Goal: Task Accomplishment & Management: Use online tool/utility

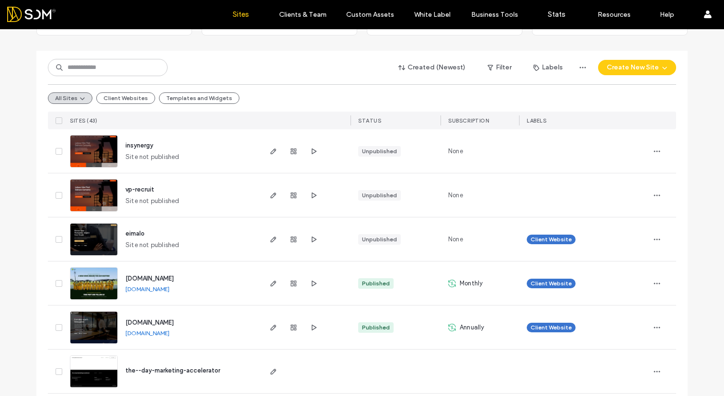
scroll to position [88, 0]
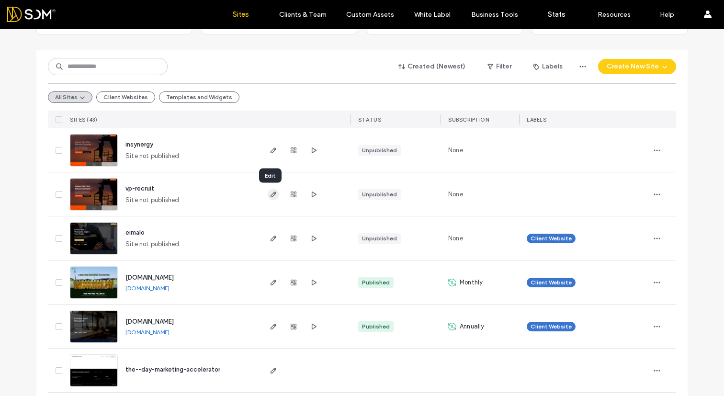
click at [271, 195] on icon "button" at bounding box center [273, 194] width 8 height 8
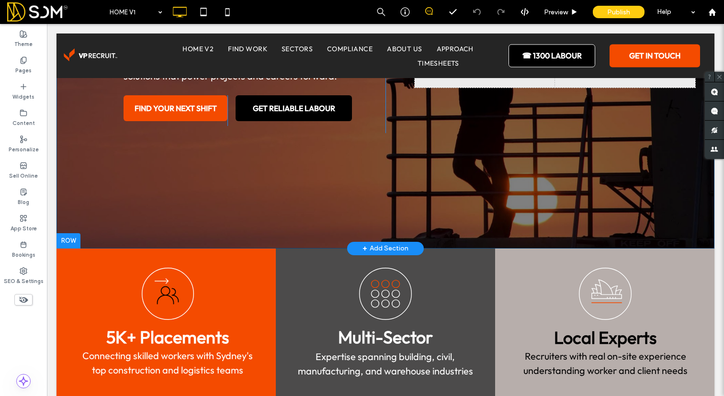
scroll to position [384, 0]
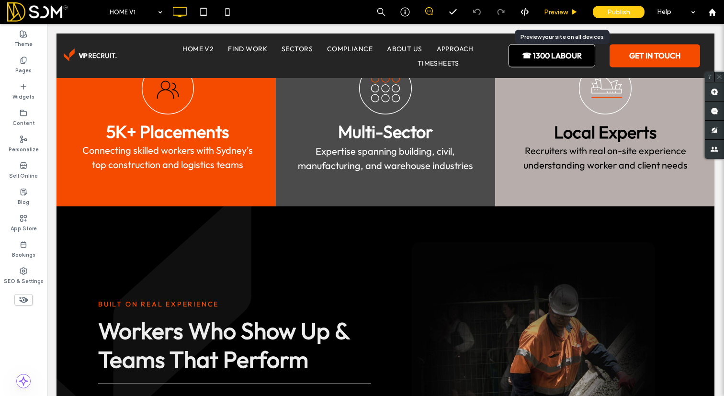
click at [555, 12] on span "Preview" at bounding box center [556, 12] width 24 height 8
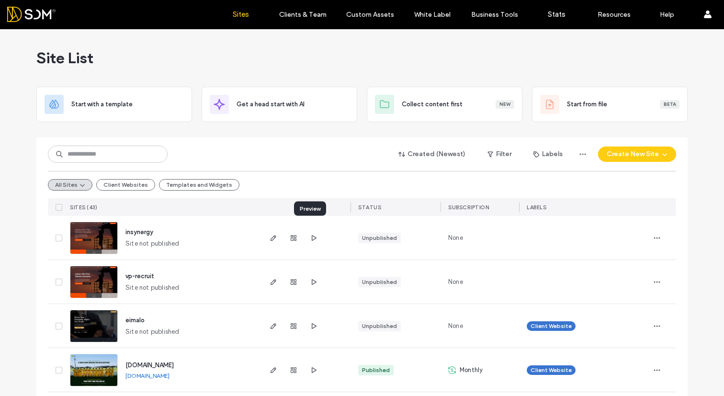
scroll to position [99, 0]
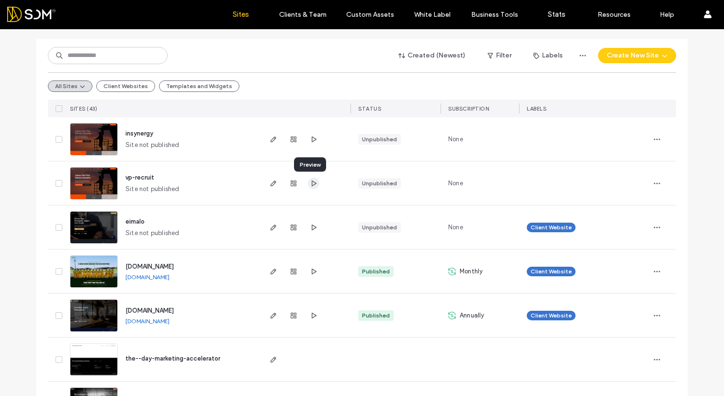
click at [310, 180] on icon "button" at bounding box center [314, 183] width 8 height 8
click at [271, 185] on icon "button" at bounding box center [273, 183] width 8 height 8
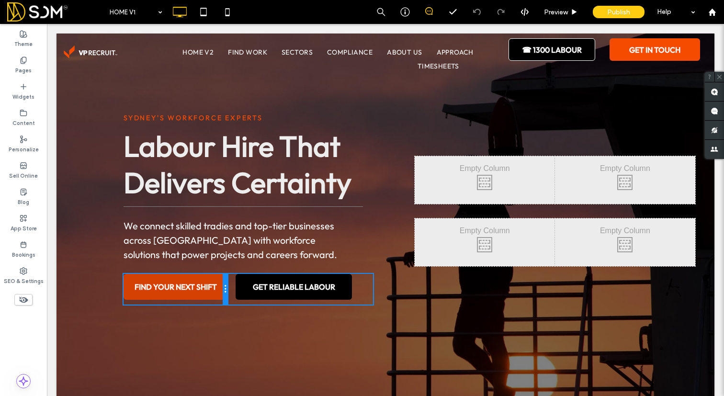
drag, startPoint x: 206, startPoint y: 284, endPoint x: 221, endPoint y: 284, distance: 14.8
click at [221, 284] on div "FIND YOUR NEXT SHIFT Click To Paste" at bounding box center [175, 289] width 104 height 31
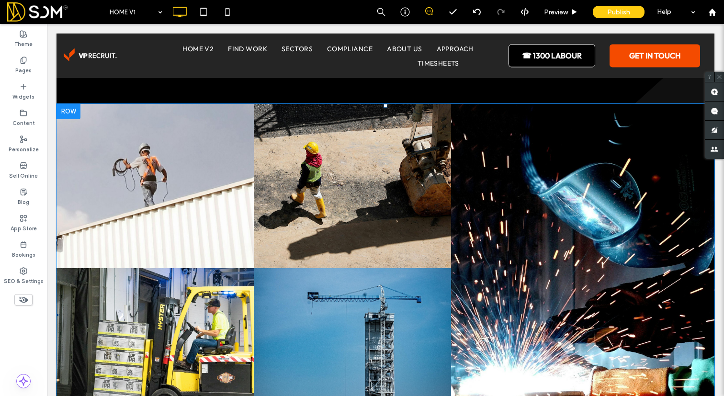
scroll to position [1549, 0]
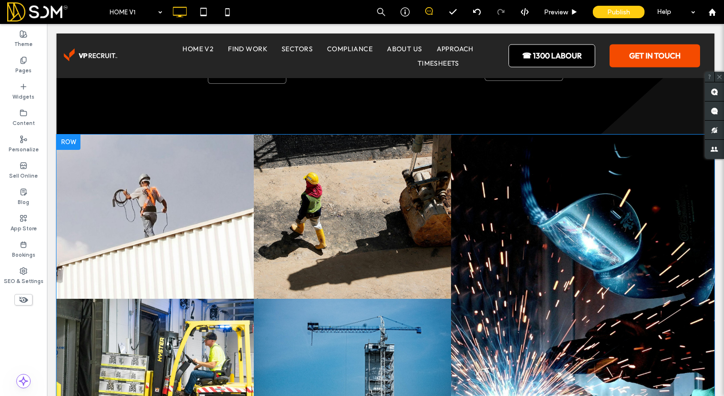
click at [73, 137] on div at bounding box center [68, 141] width 24 height 15
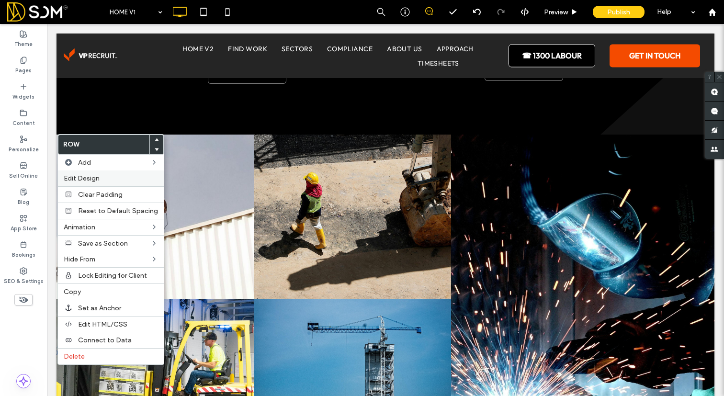
click at [100, 178] on label "Edit Design" at bounding box center [111, 178] width 94 height 8
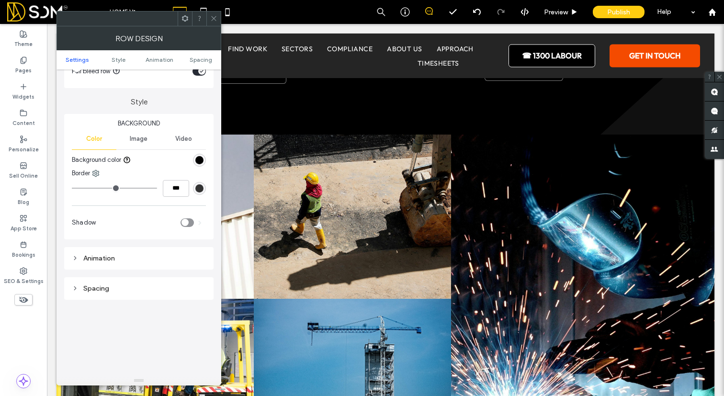
scroll to position [0, 0]
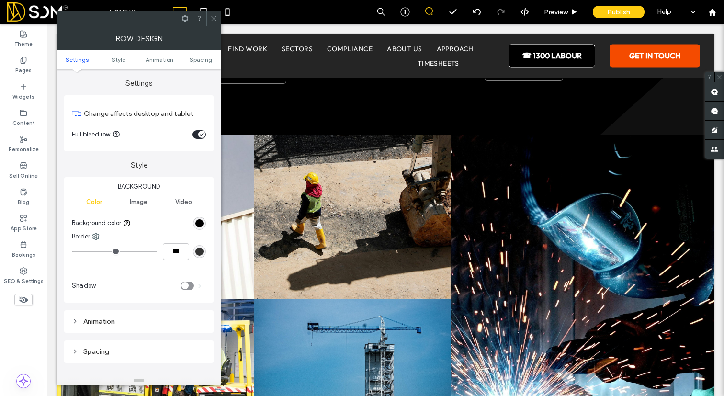
click at [193, 134] on div "toggle" at bounding box center [198, 134] width 13 height 9
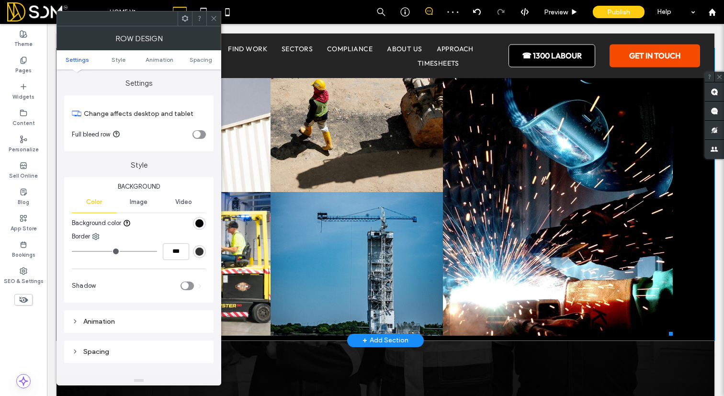
scroll to position [1631, 0]
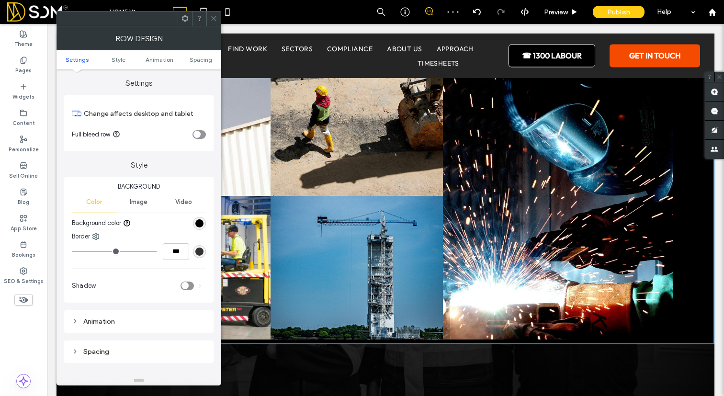
click at [200, 132] on div "toggle" at bounding box center [198, 134] width 13 height 9
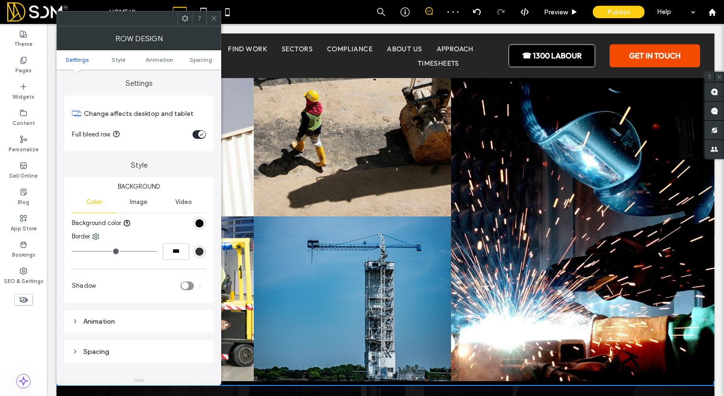
click at [200, 132] on div "toggle" at bounding box center [201, 134] width 7 height 7
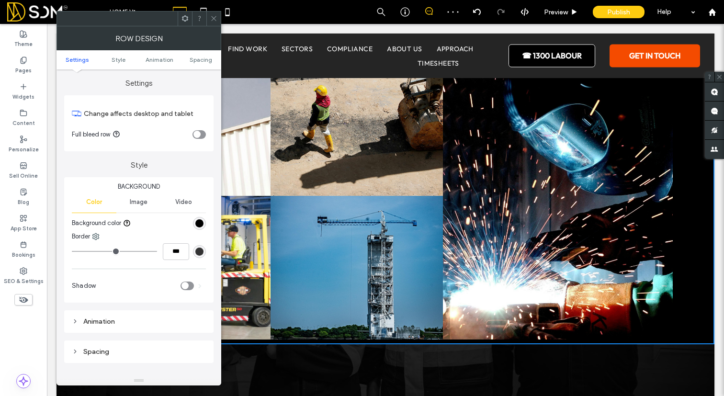
click at [200, 132] on div "toggle" at bounding box center [198, 134] width 13 height 9
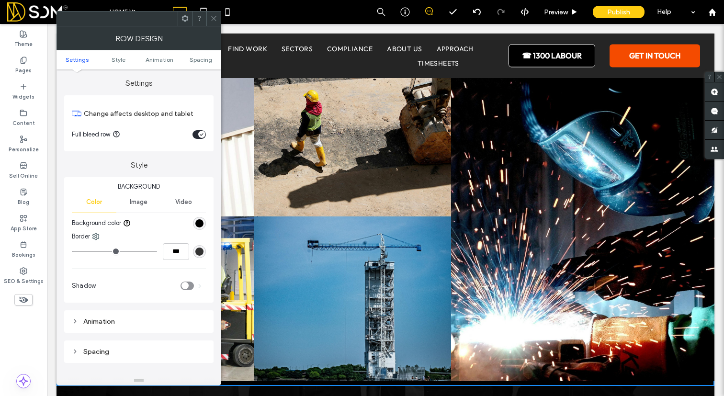
click at [117, 68] on ul "Settings Style Animation Spacing" at bounding box center [138, 59] width 165 height 19
click at [117, 63] on span "Style" at bounding box center [119, 59] width 14 height 7
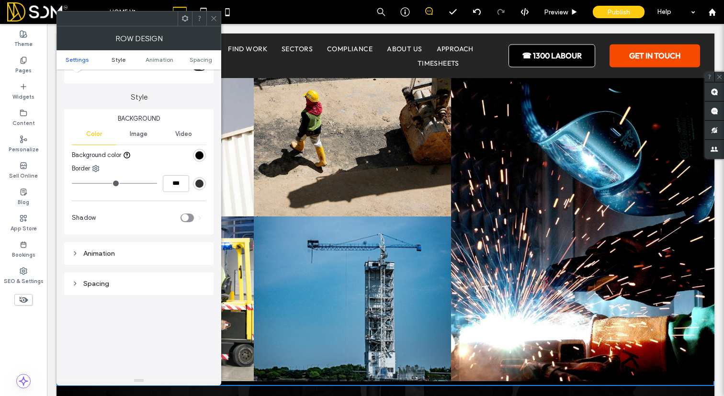
scroll to position [82, 0]
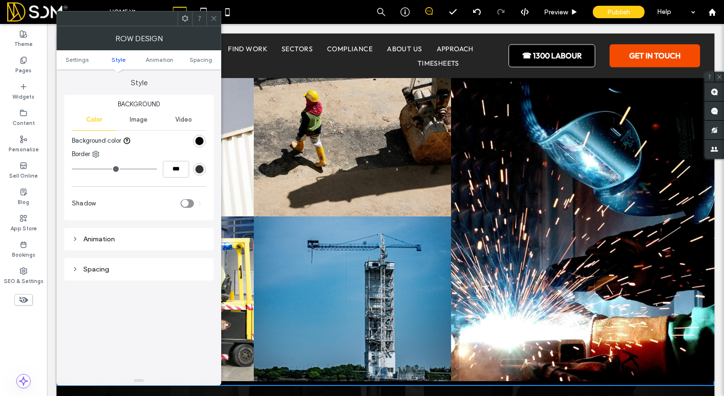
click at [91, 241] on div "Animation" at bounding box center [139, 239] width 134 height 8
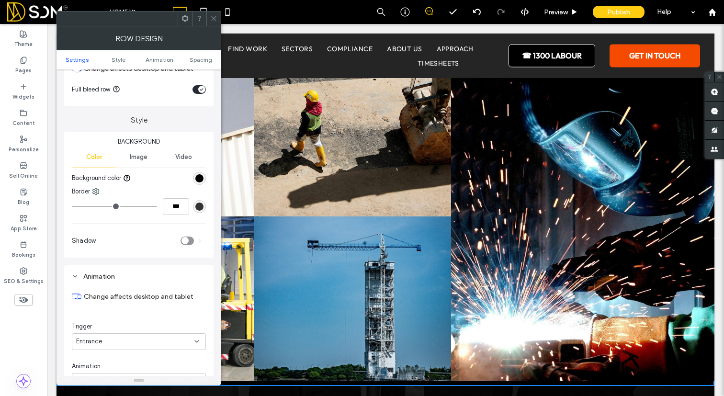
scroll to position [0, 0]
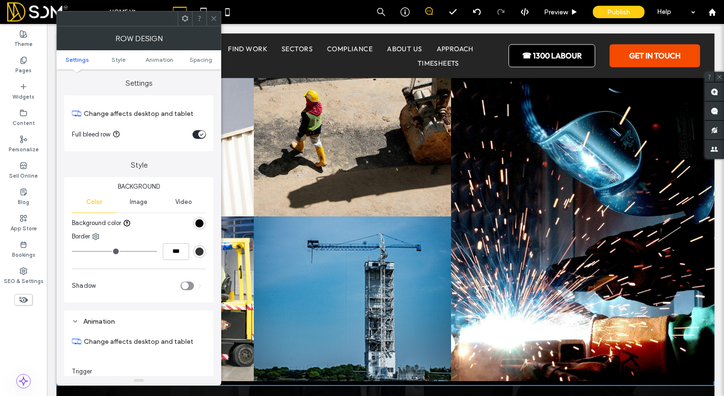
click at [217, 14] on span at bounding box center [213, 18] width 7 height 14
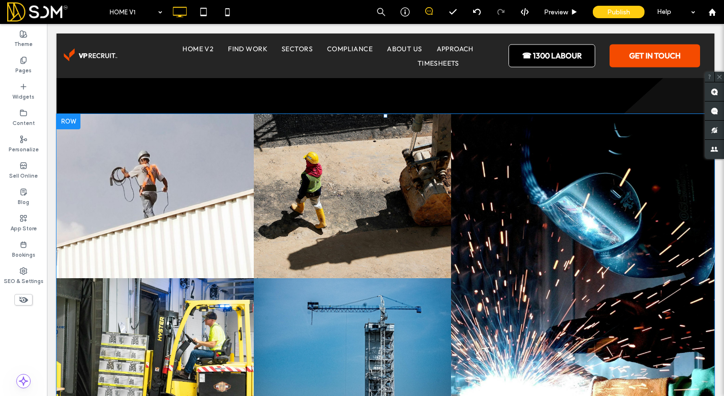
scroll to position [1392, 0]
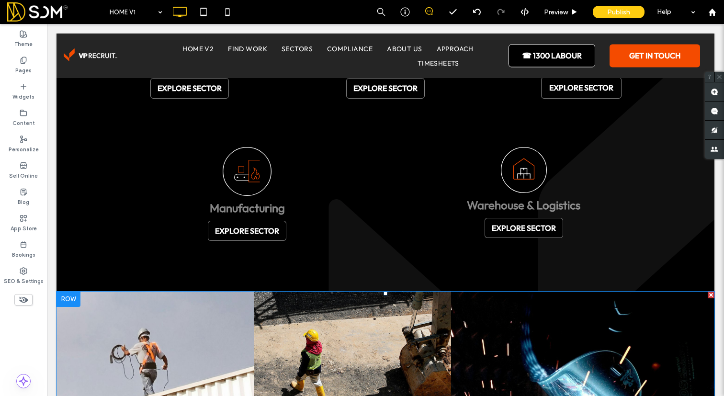
click at [176, 313] on link at bounding box center [155, 373] width 209 height 174
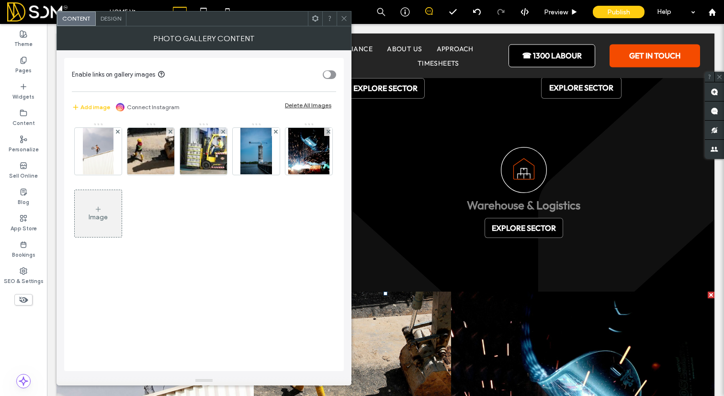
click at [107, 19] on span "Design" at bounding box center [110, 18] width 21 height 7
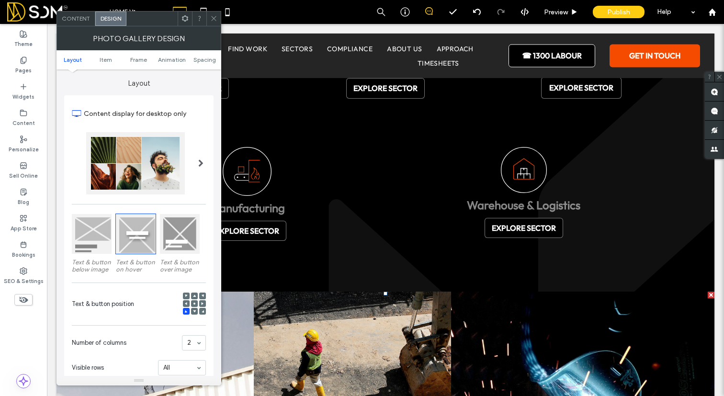
click at [107, 19] on span "Design" at bounding box center [110, 18] width 21 height 7
click at [98, 19] on div "Design" at bounding box center [110, 18] width 31 height 14
click at [75, 21] on span "Content" at bounding box center [76, 18] width 28 height 7
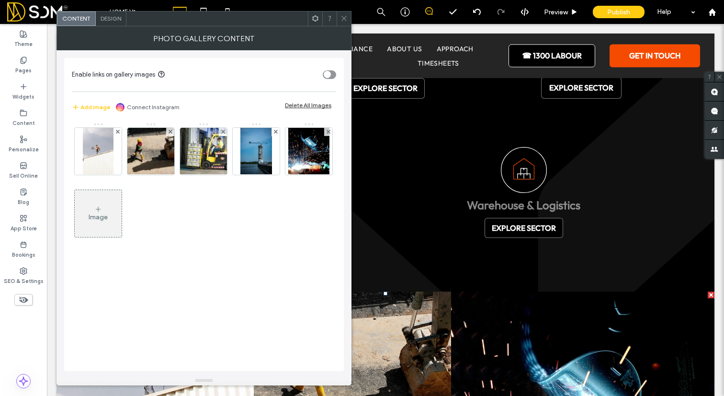
click at [102, 21] on span "Design" at bounding box center [110, 18] width 21 height 7
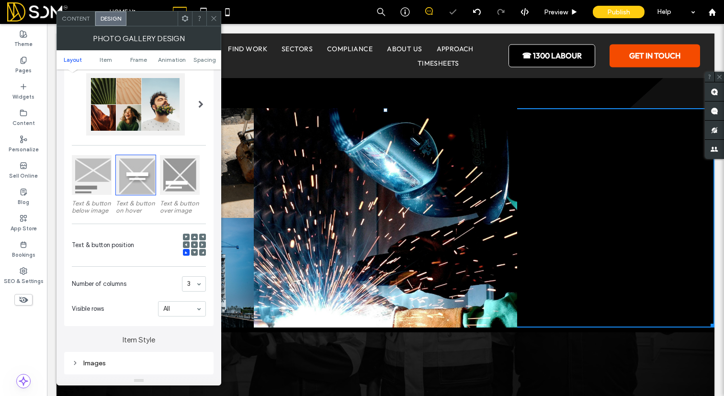
scroll to position [1583, 0]
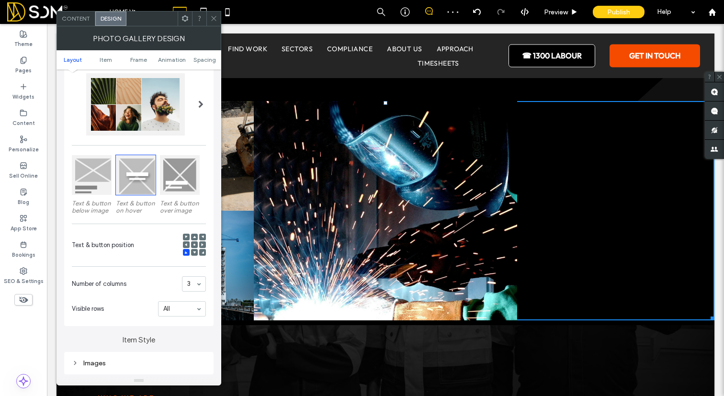
click at [201, 289] on div "3" at bounding box center [194, 283] width 24 height 15
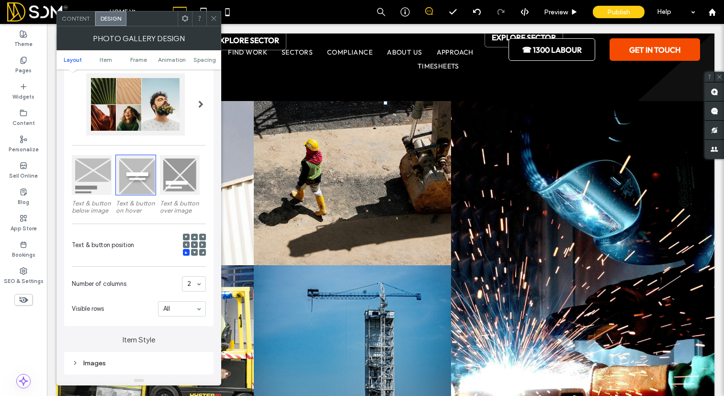
click at [195, 238] on use at bounding box center [194, 236] width 3 height 2
click at [194, 244] on span at bounding box center [194, 244] width 3 height 7
click at [185, 238] on icon at bounding box center [186, 236] width 3 height 3
click at [185, 254] on use at bounding box center [186, 252] width 2 height 2
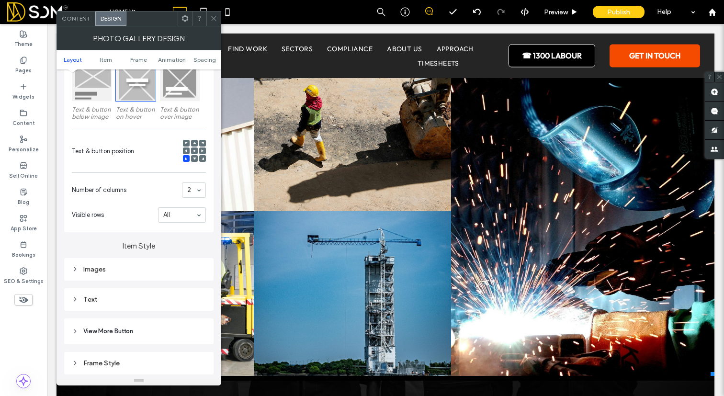
scroll to position [189, 0]
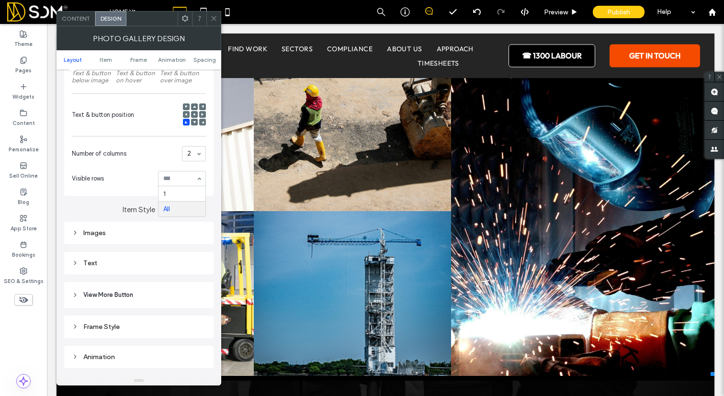
click at [184, 182] on input at bounding box center [179, 178] width 33 height 7
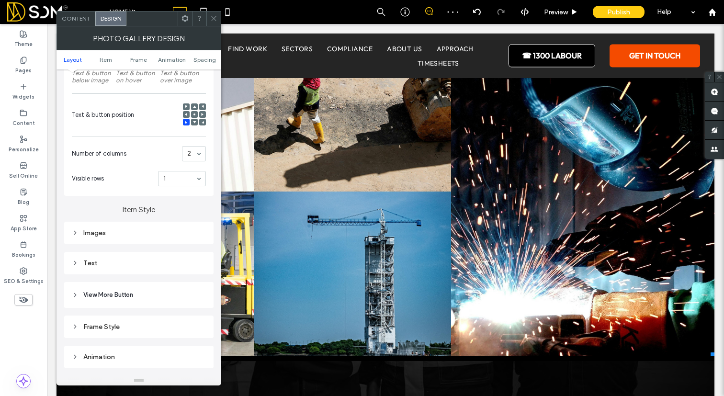
scroll to position [1618, 0]
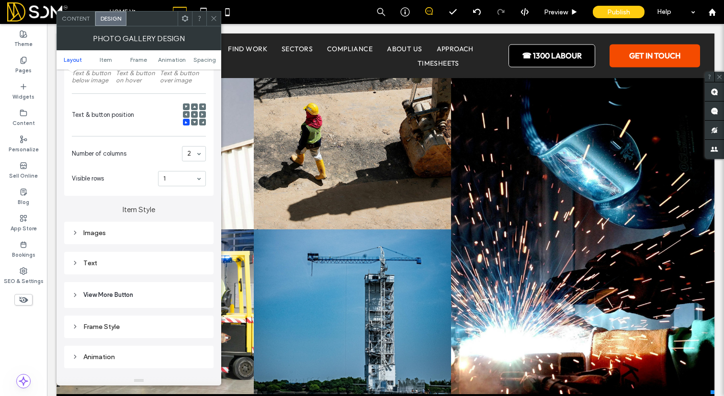
click at [218, 18] on div at bounding box center [213, 18] width 14 height 14
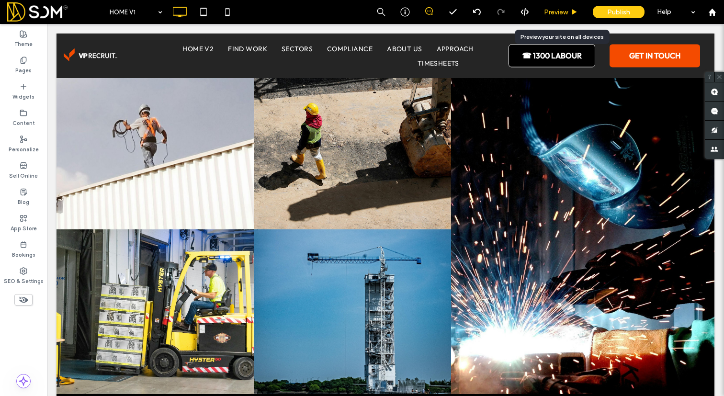
click at [553, 15] on span "Preview" at bounding box center [556, 12] width 24 height 8
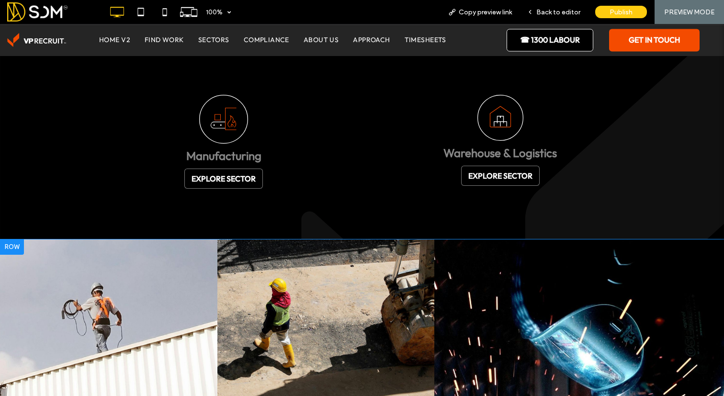
scroll to position [1490, 0]
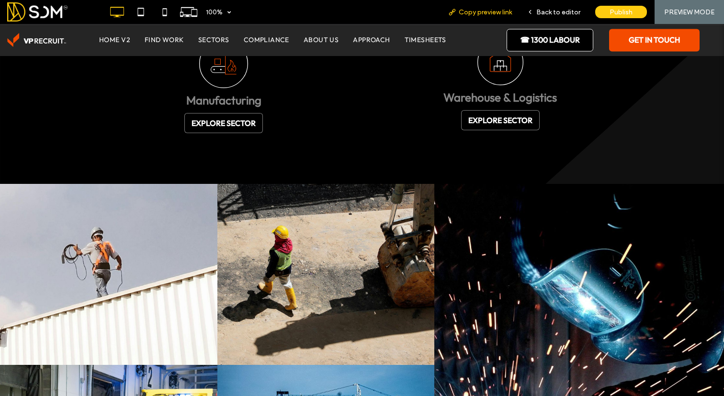
click at [500, 13] on span "Copy preview link" at bounding box center [484, 12] width 53 height 8
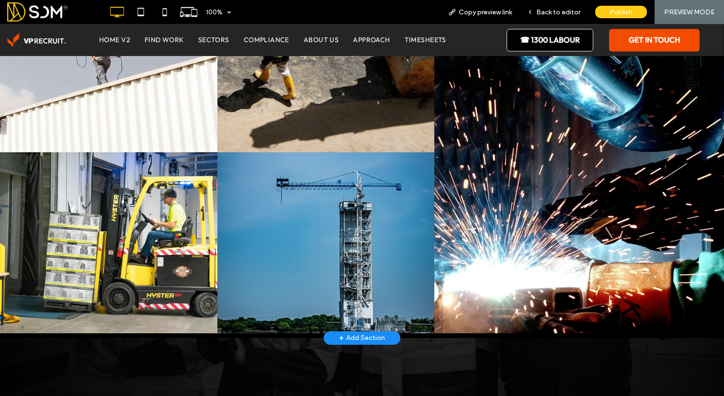
scroll to position [1831, 0]
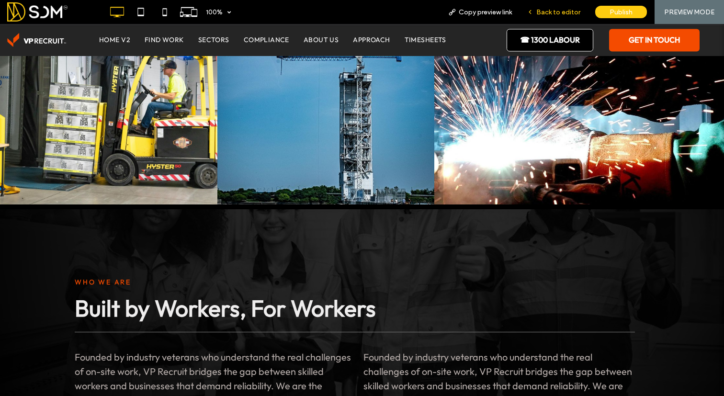
click at [552, 13] on span "Back to editor" at bounding box center [558, 12] width 44 height 8
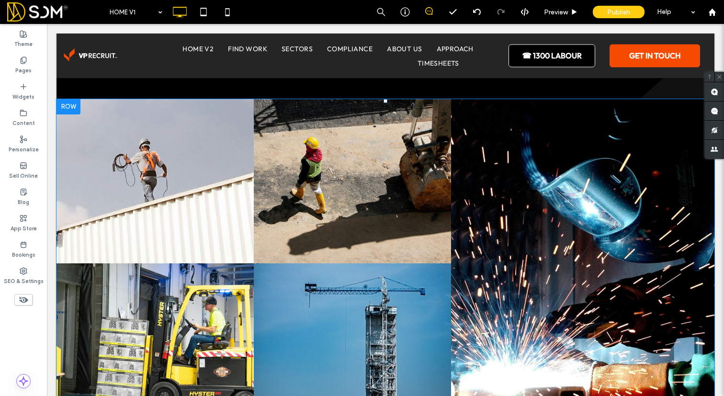
scroll to position [1506, 0]
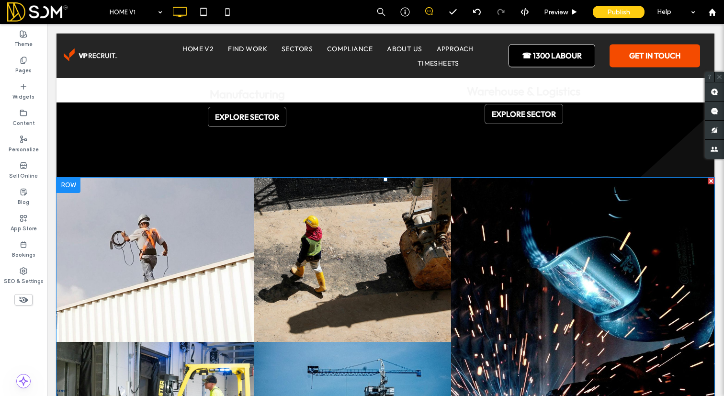
click at [225, 215] on link at bounding box center [155, 259] width 209 height 174
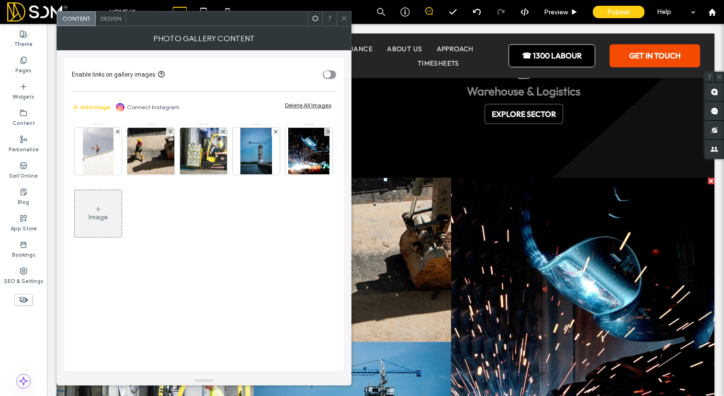
click at [121, 19] on span "Design" at bounding box center [110, 18] width 21 height 7
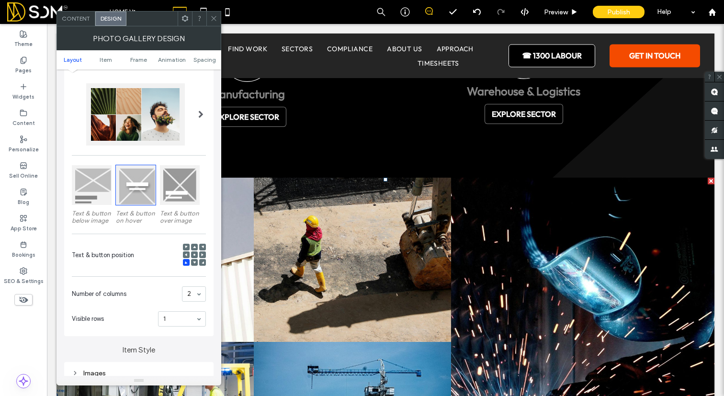
scroll to position [51, 0]
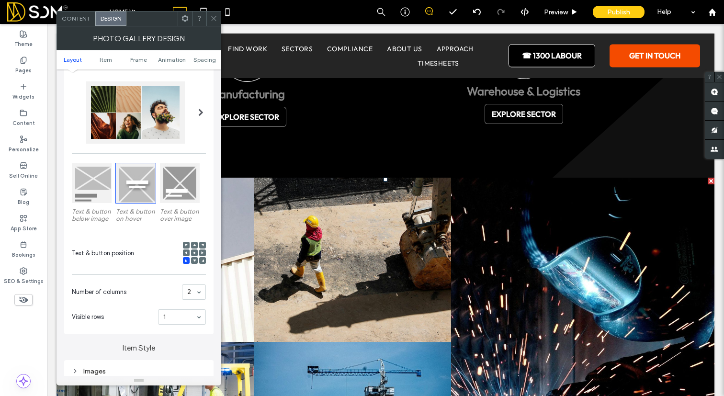
click at [189, 310] on section "Visible rows 1" at bounding box center [139, 316] width 134 height 25
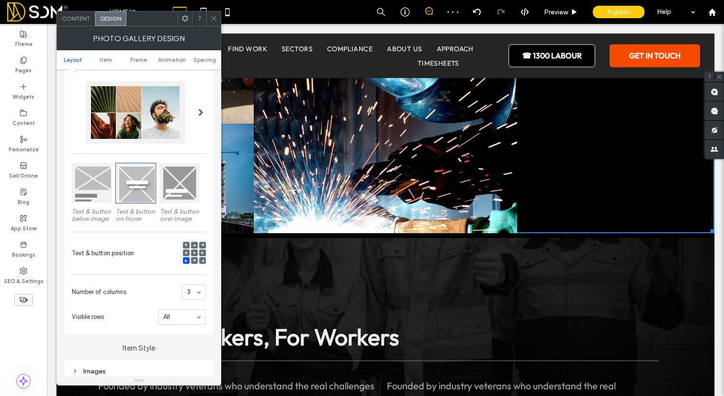
scroll to position [1685, 0]
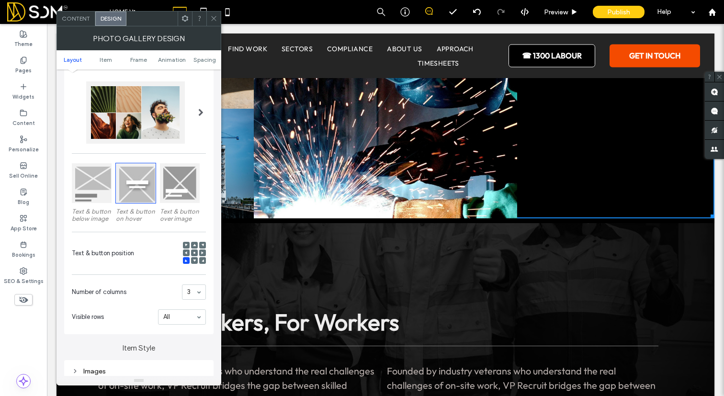
click at [194, 284] on section "Number of columns 3" at bounding box center [139, 291] width 134 height 25
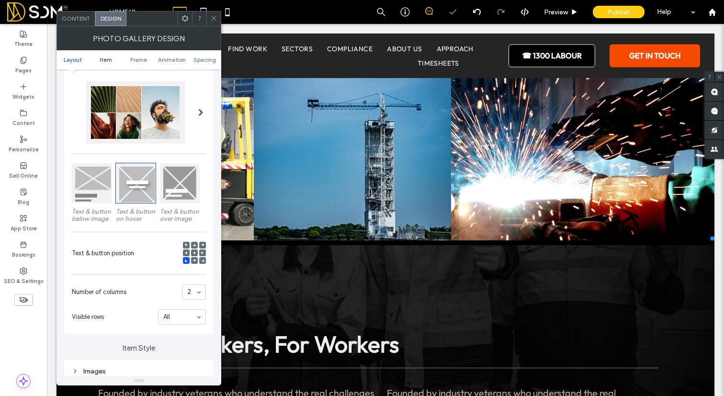
click at [103, 61] on span "Item" at bounding box center [106, 59] width 12 height 7
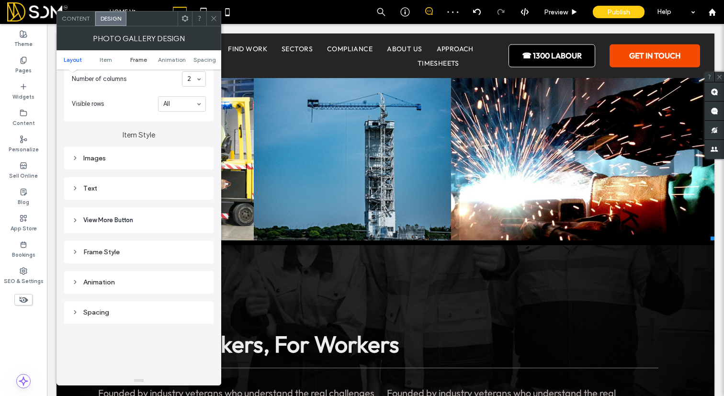
scroll to position [317, 0]
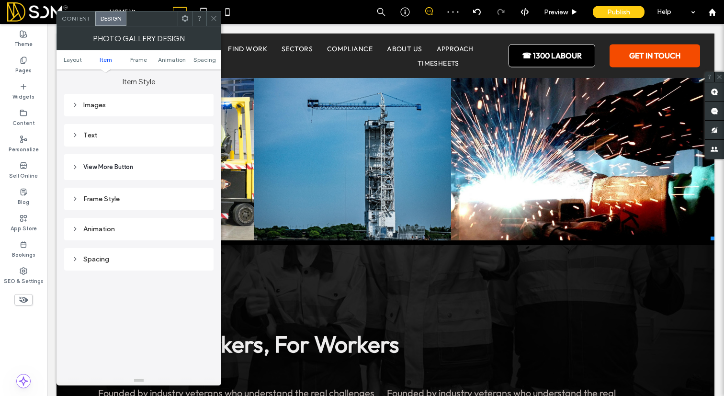
click at [118, 97] on div "Images" at bounding box center [138, 105] width 149 height 22
click at [107, 112] on div "Images" at bounding box center [139, 105] width 134 height 13
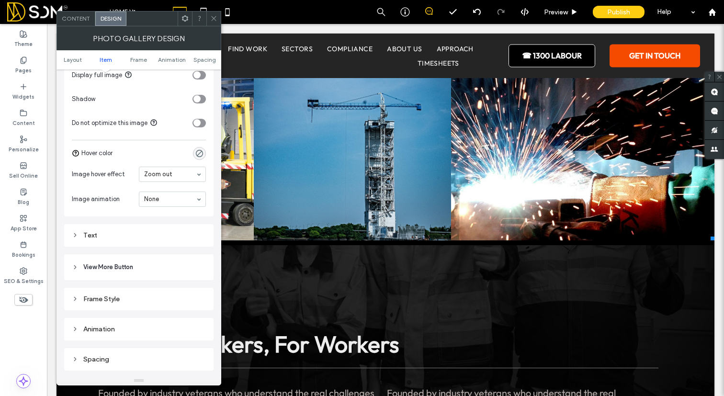
scroll to position [436, 0]
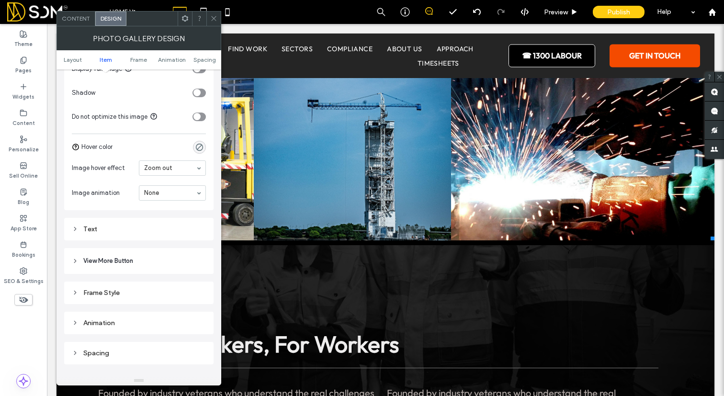
click at [116, 232] on div "Text" at bounding box center [139, 229] width 134 height 8
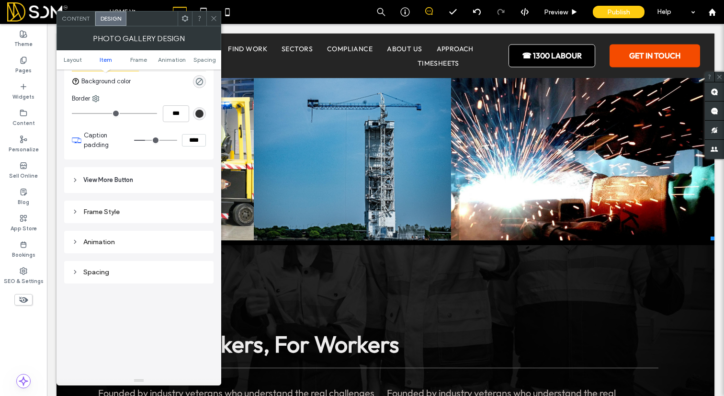
scroll to position [624, 0]
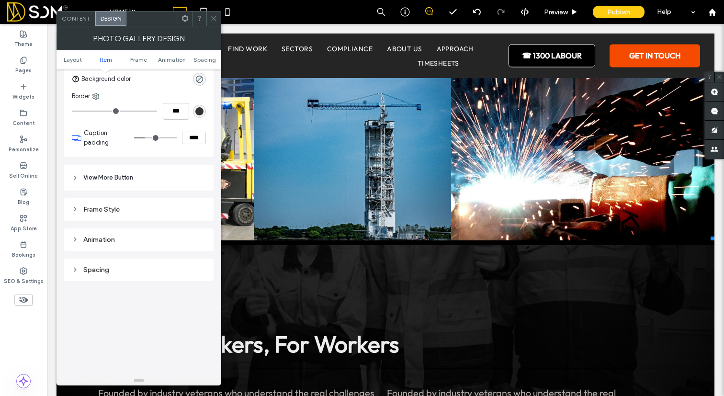
click at [117, 223] on div "Animation" at bounding box center [138, 236] width 149 height 30
click at [116, 210] on div "Frame Style" at bounding box center [139, 209] width 134 height 8
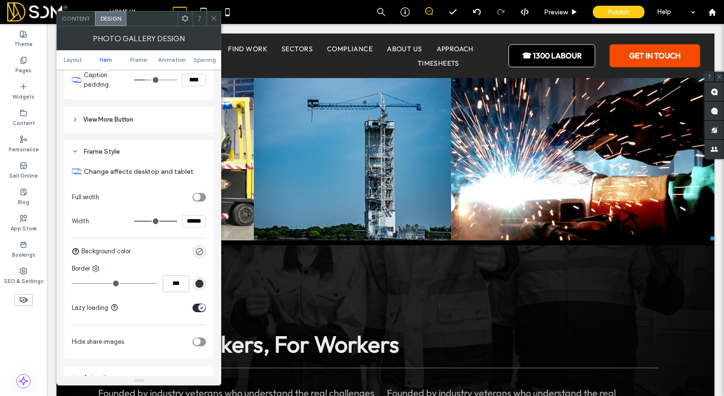
scroll to position [683, 0]
click at [197, 221] on input "******" at bounding box center [194, 220] width 24 height 12
click at [196, 200] on div "toggle" at bounding box center [196, 195] width 7 height 7
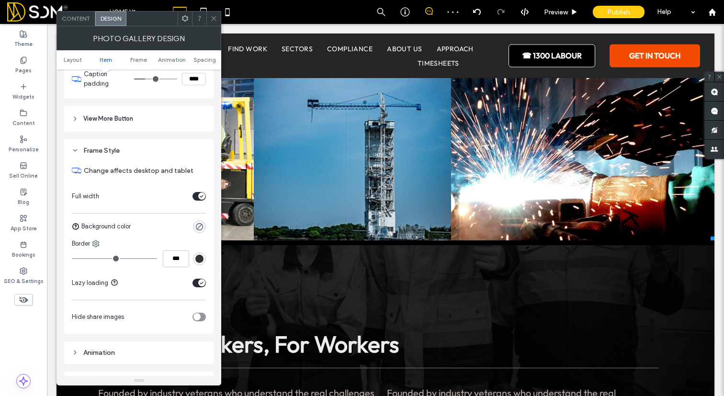
click at [212, 20] on use at bounding box center [213, 18] width 5 height 5
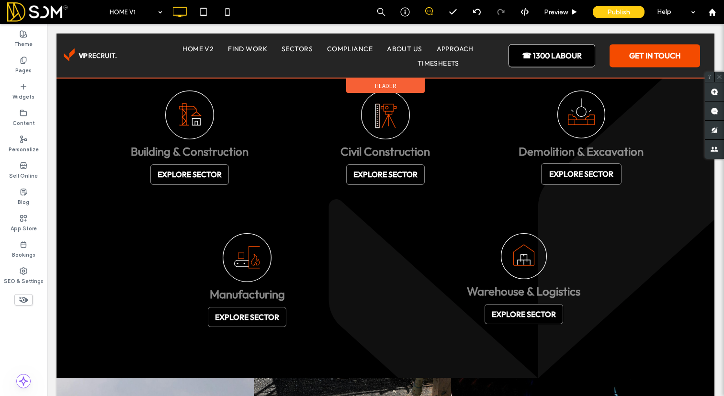
scroll to position [1301, 0]
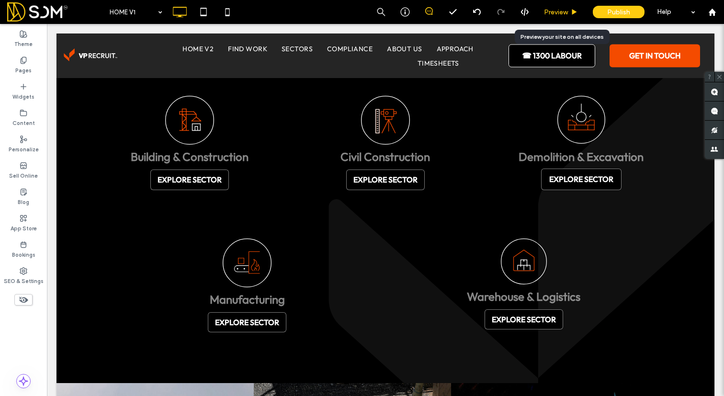
click at [567, 10] on span "Preview" at bounding box center [556, 12] width 24 height 8
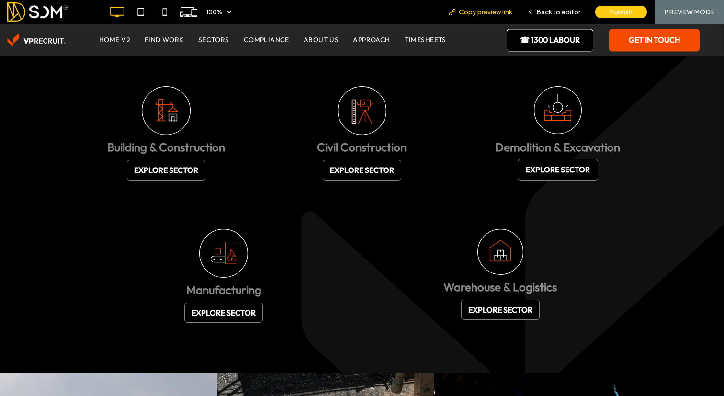
click at [494, 15] on span "Copy preview link" at bounding box center [484, 12] width 53 height 8
click at [550, 8] on span "Back to editor" at bounding box center [558, 12] width 44 height 8
